Goal: Information Seeking & Learning: Find specific fact

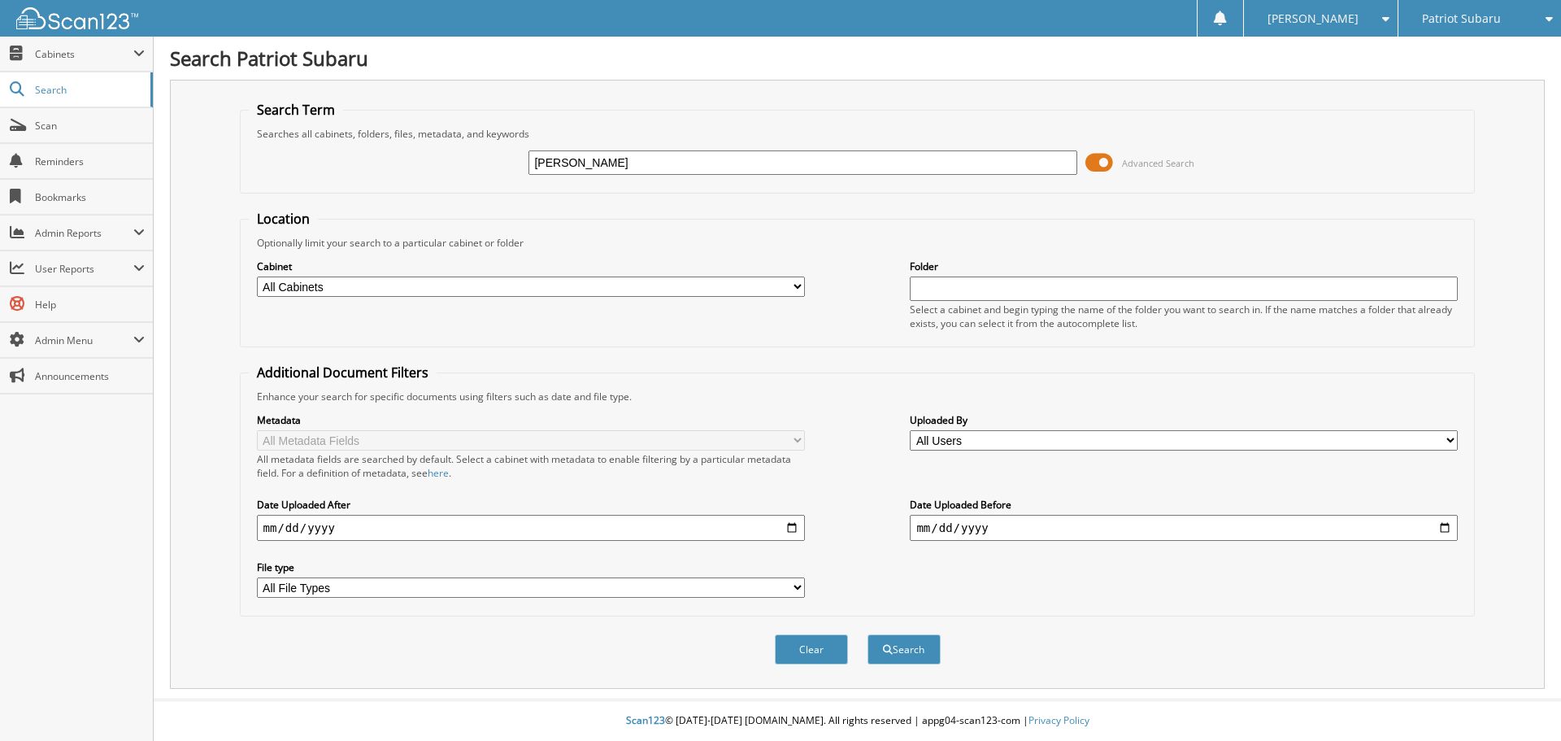
type input "[PERSON_NAME]"
click at [868, 634] on button "Search" at bounding box center [904, 649] width 73 height 30
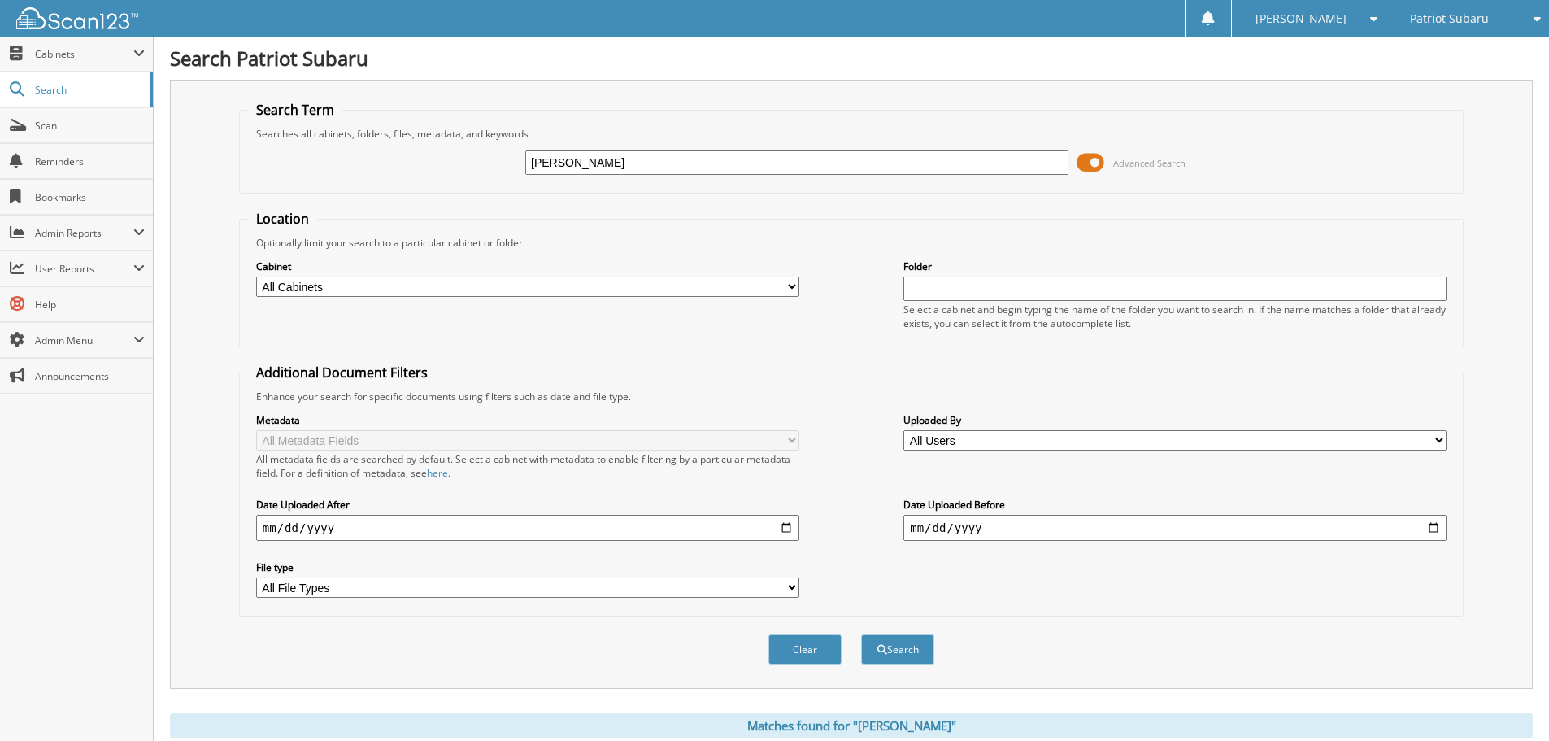
click at [1097, 163] on span at bounding box center [1091, 162] width 28 height 24
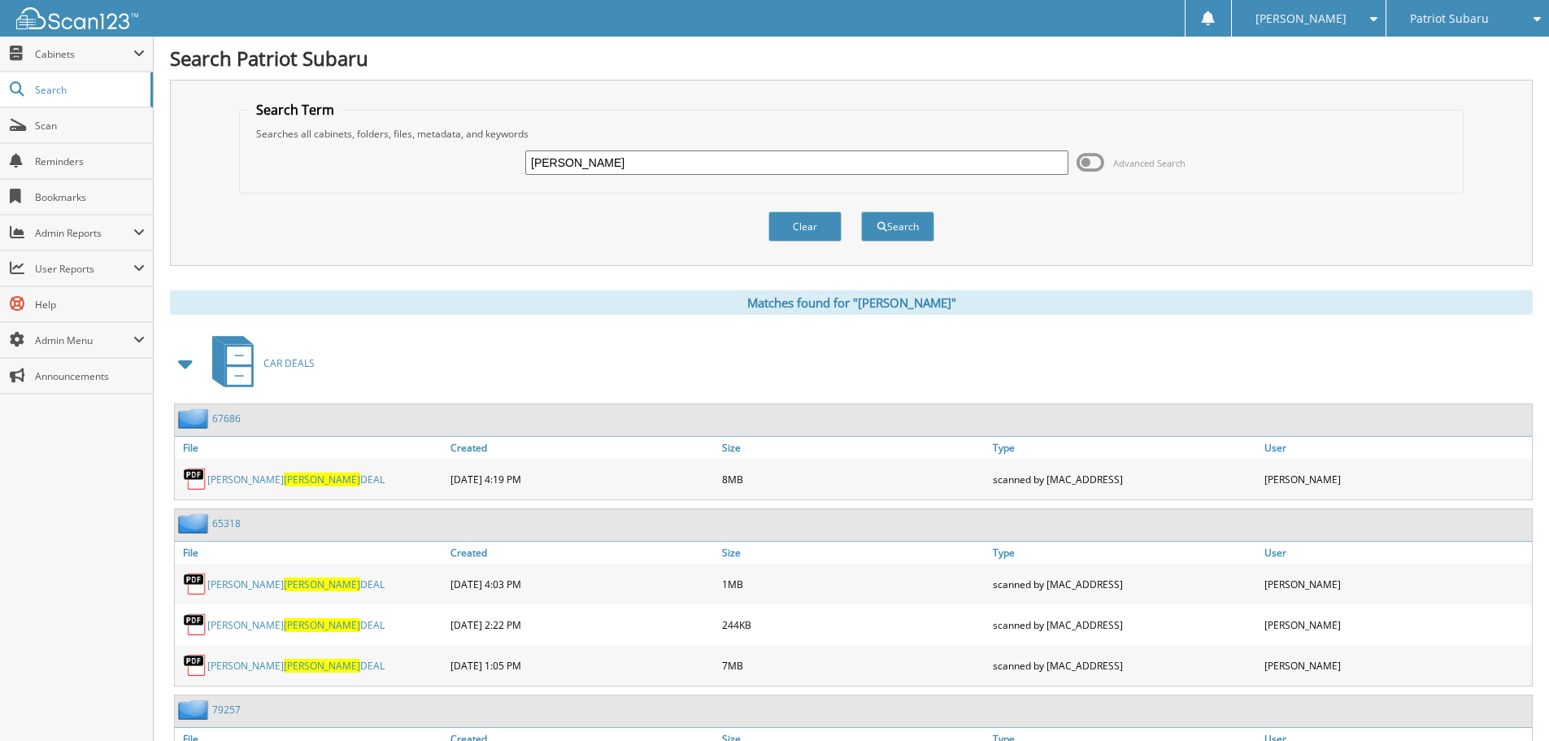
drag, startPoint x: 608, startPoint y: 163, endPoint x: 478, endPoint y: 166, distance: 130.1
click at [478, 166] on div "drummond Advanced Search" at bounding box center [851, 163] width 1207 height 44
type input "fossy"
click at [861, 211] on button "Search" at bounding box center [897, 226] width 73 height 30
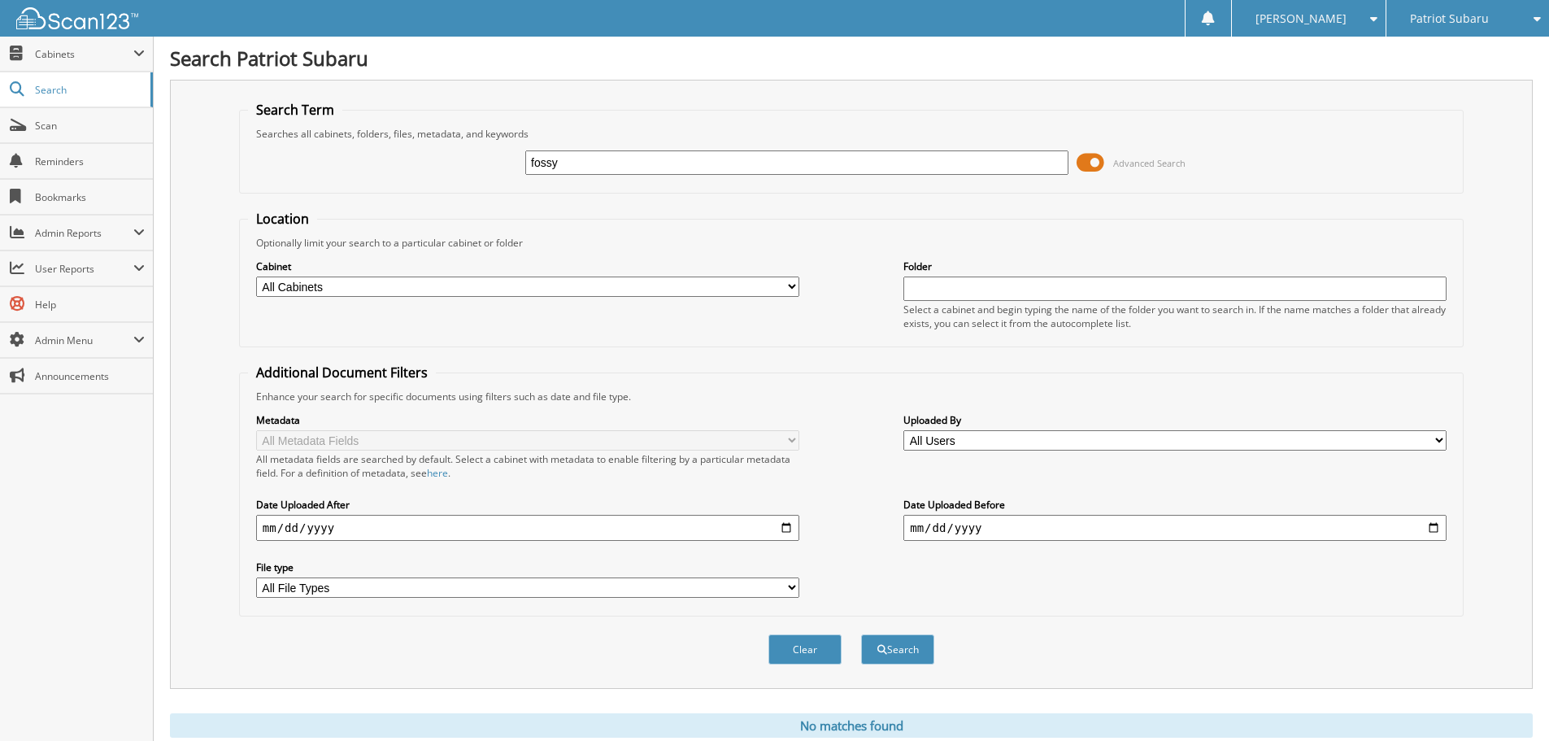
click at [1093, 163] on span at bounding box center [1091, 162] width 28 height 24
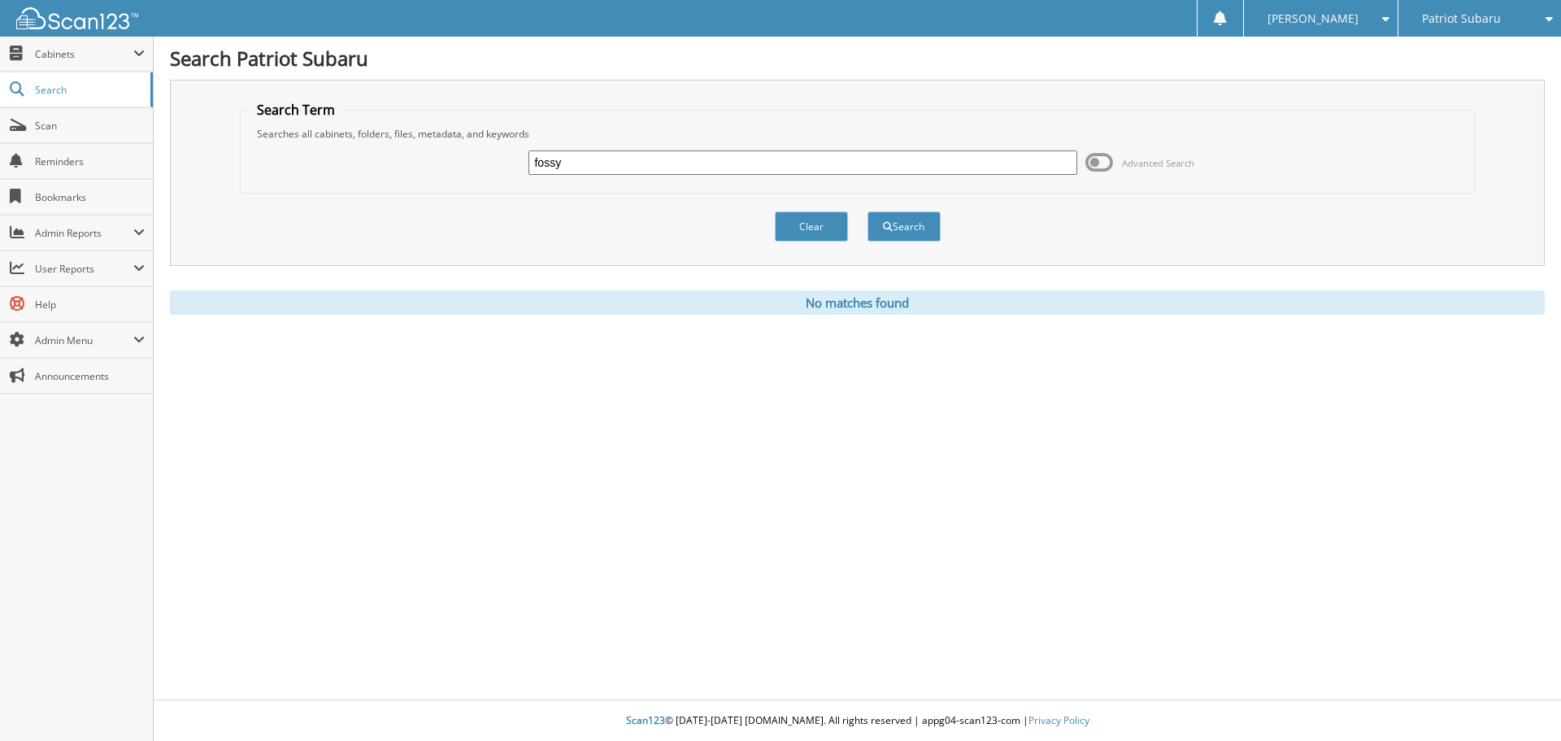
click at [609, 181] on div "fossy Advanced Search" at bounding box center [858, 163] width 1218 height 44
click at [594, 168] on input "fossy" at bounding box center [803, 162] width 548 height 24
type input "f"
drag, startPoint x: 656, startPoint y: 139, endPoint x: 611, endPoint y: 175, distance: 57.9
click at [652, 145] on fieldset "Search Term Searches all cabinets, folders, files, metadata, and keywords Advan…" at bounding box center [858, 147] width 1236 height 93
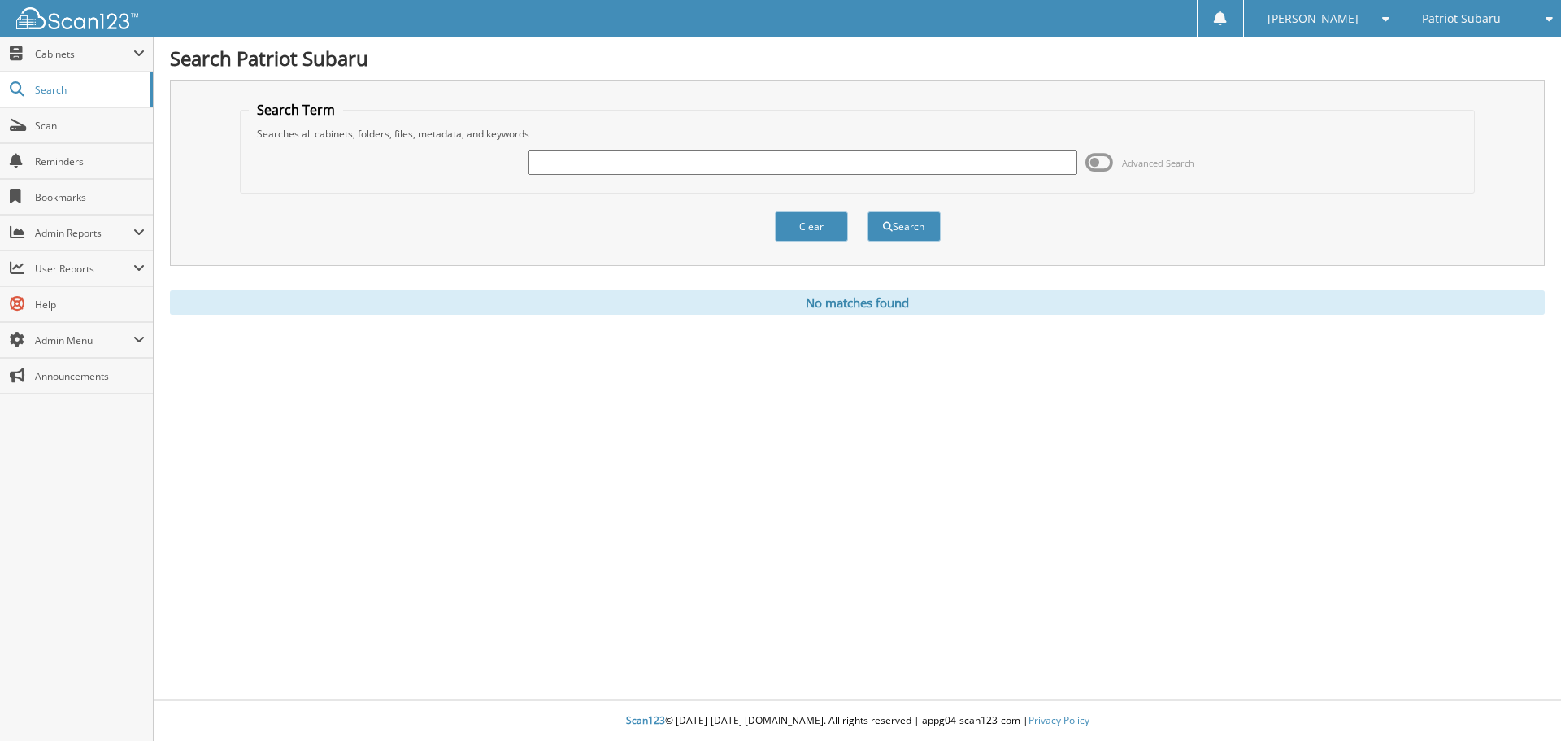
click at [610, 175] on div at bounding box center [803, 163] width 548 height 28
click at [607, 168] on input "text" at bounding box center [803, 162] width 548 height 24
type input "fuss and oneil"
click at [868, 211] on button "Search" at bounding box center [904, 226] width 73 height 30
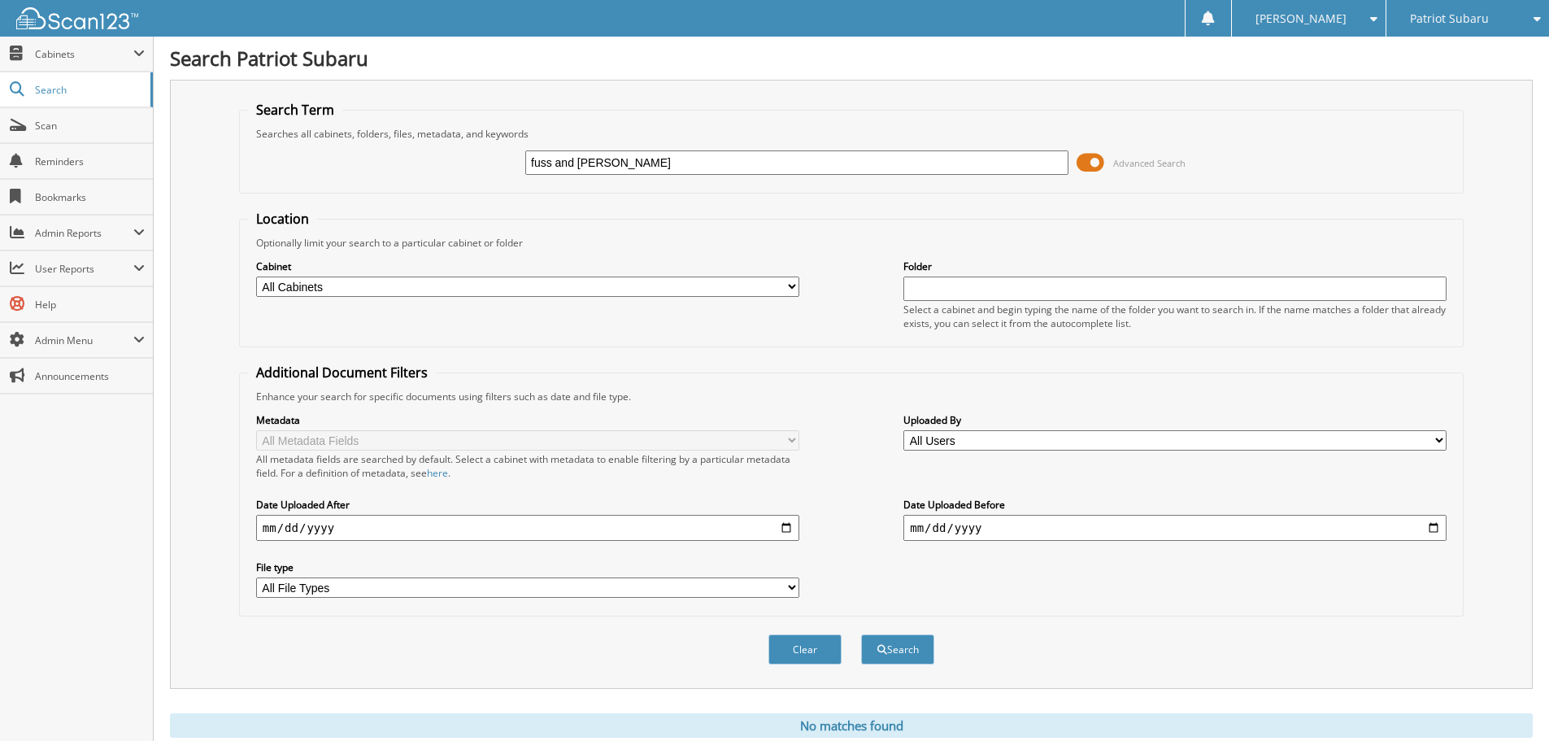
click at [1098, 159] on span at bounding box center [1091, 162] width 28 height 24
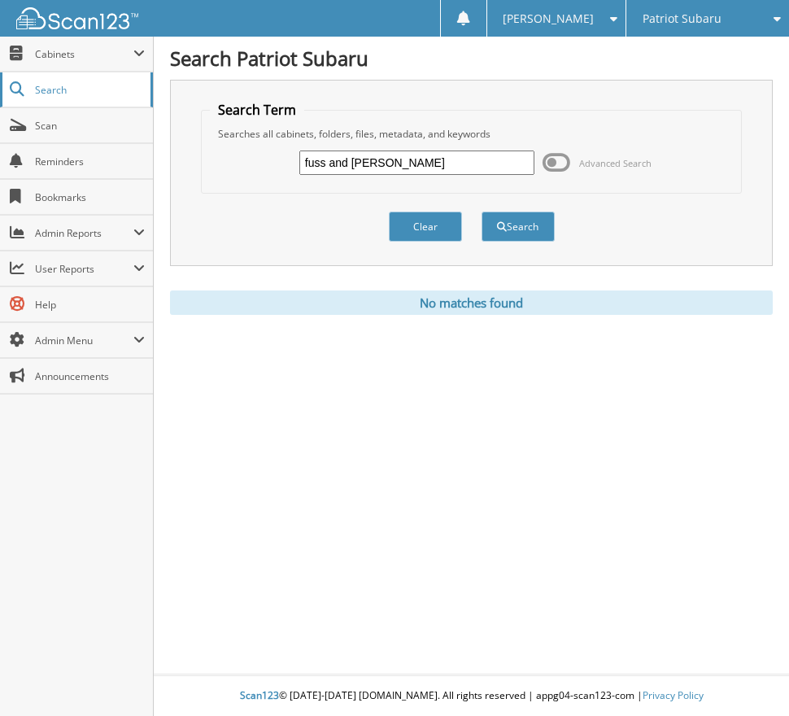
click at [48, 91] on span "Search" at bounding box center [88, 90] width 107 height 14
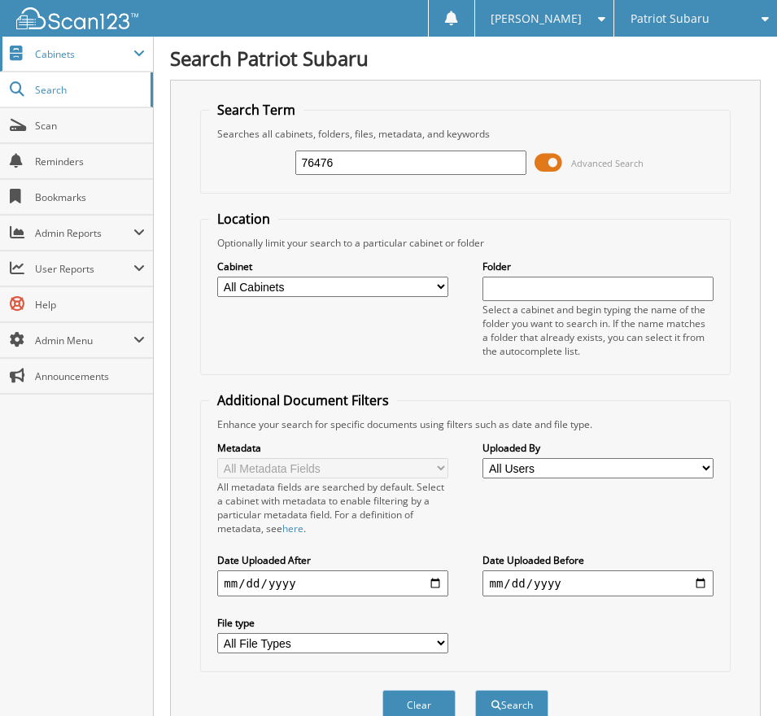
type input "76476"
click at [44, 50] on span "Cabinets" at bounding box center [84, 54] width 98 height 14
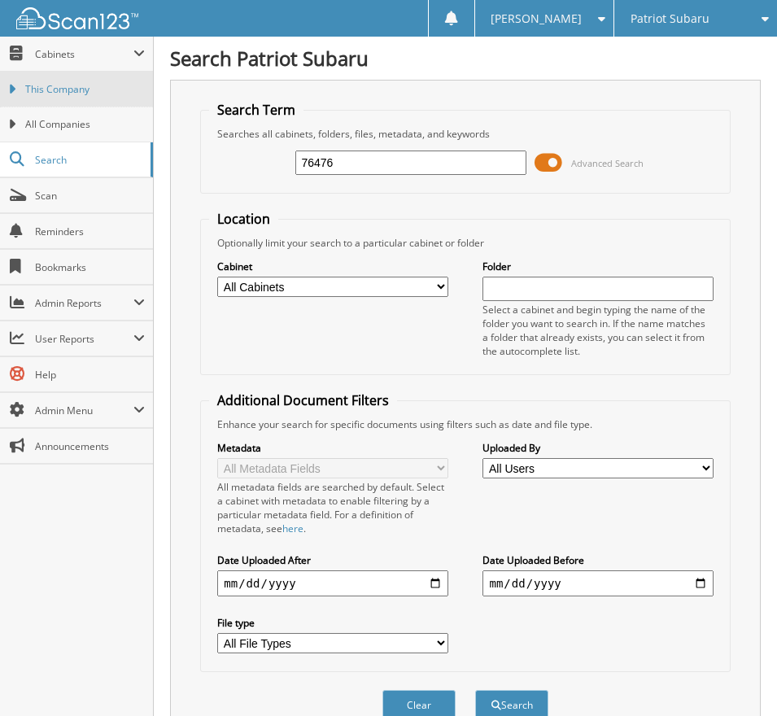
click at [65, 98] on link "This Company" at bounding box center [76, 89] width 153 height 35
